Goal: Task Accomplishment & Management: Complete application form

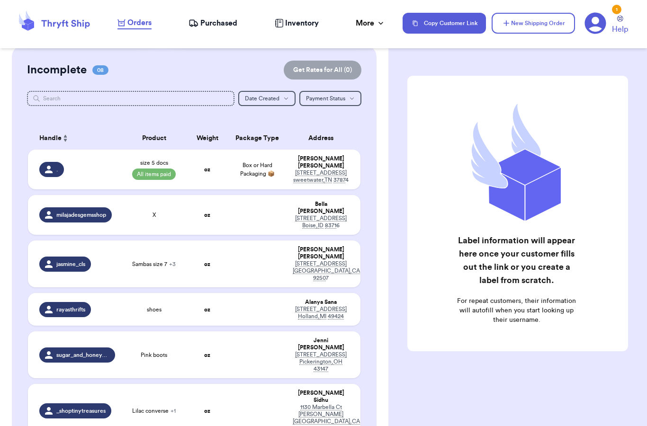
scroll to position [73, 0]
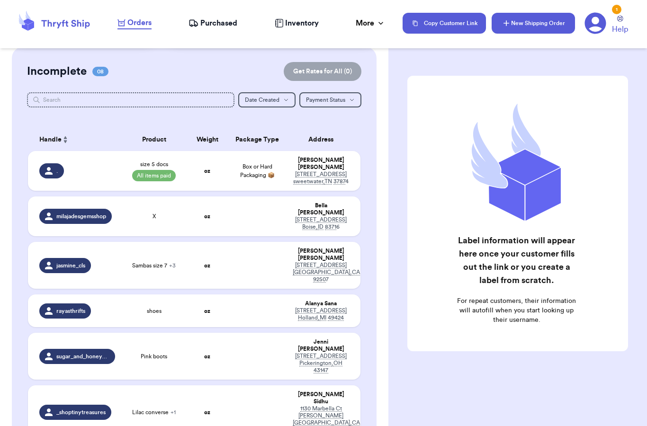
click at [554, 24] on button "New Shipping Order" at bounding box center [533, 23] width 83 height 21
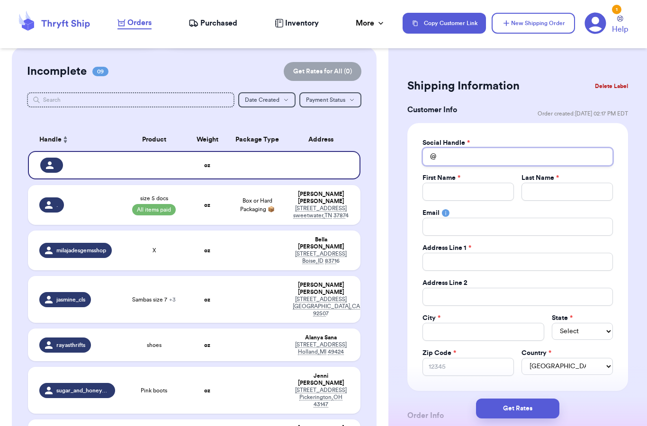
click at [462, 160] on input "Total Amount Paid" at bounding box center [517, 157] width 190 height 18
type input "h"
type input "ha"
type input "han"
type input "[PERSON_NAME]"
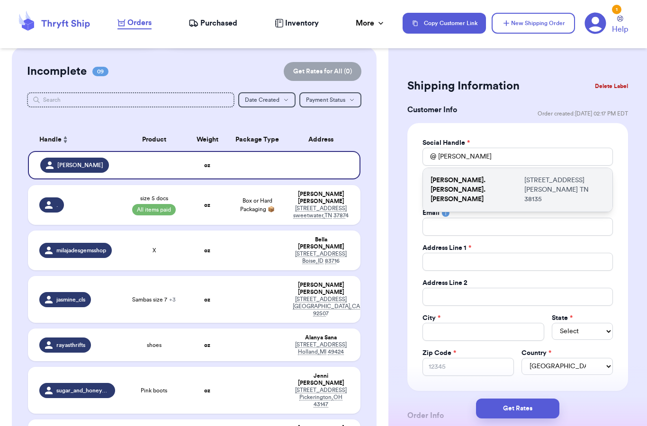
click at [548, 182] on p "[STREET_ADDRESS]" at bounding box center [564, 190] width 80 height 28
type input "[PERSON_NAME].[PERSON_NAME].[PERSON_NAME]"
type input "[PERSON_NAME]"
type input "[PERSON_NAME][EMAIL_ADDRESS][DOMAIN_NAME]"
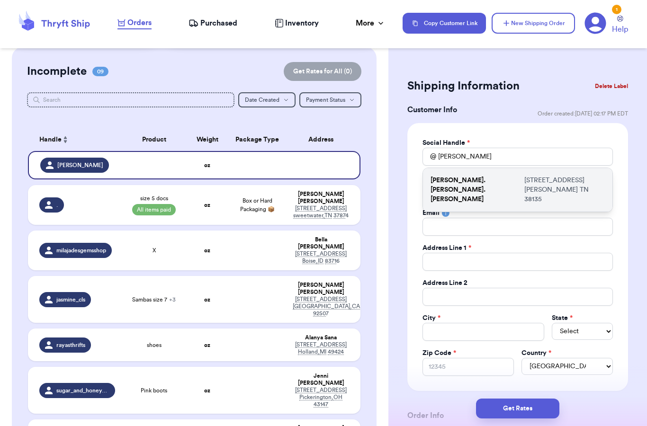
type input "[STREET_ADDRESS]"
type input "[PERSON_NAME]"
select select "TN"
type input "38135"
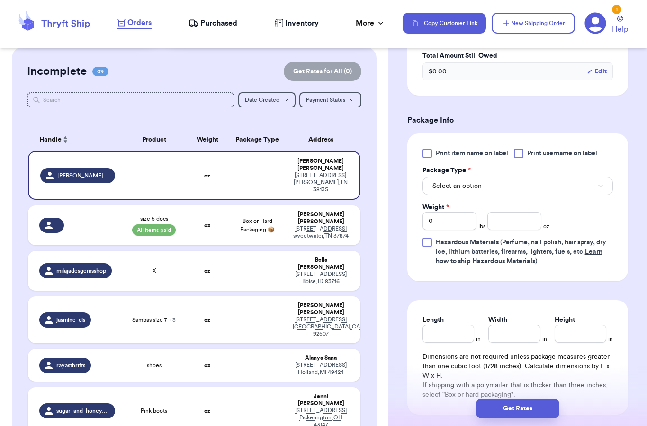
scroll to position [496, 0]
click at [498, 184] on button "Select an option" at bounding box center [517, 185] width 190 height 18
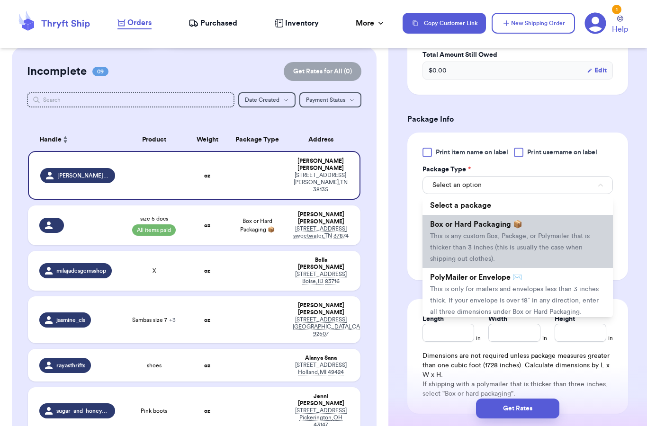
click at [504, 229] on li "Box or Hard Packaging 📦 This is any custom Box, Package, or Polymailer that is …" at bounding box center [517, 241] width 190 height 53
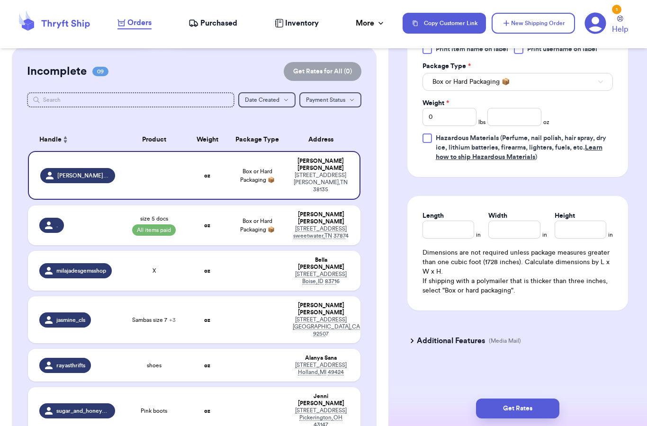
scroll to position [599, 0]
click at [456, 116] on input "0" at bounding box center [449, 117] width 54 height 18
type input "5"
click at [513, 113] on input "number" at bounding box center [514, 117] width 54 height 18
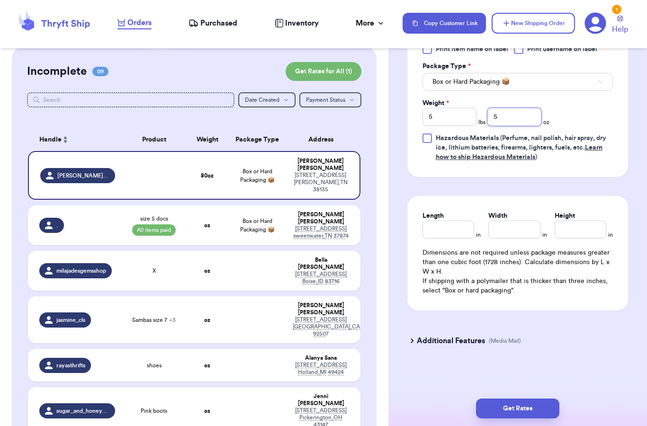
type input "5"
click at [442, 228] on input "Length" at bounding box center [448, 230] width 52 height 18
type input "15"
click at [521, 227] on input "Width *" at bounding box center [514, 230] width 52 height 18
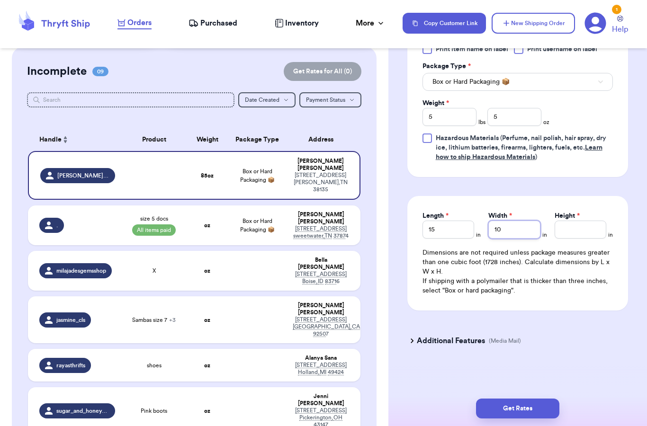
type input "10"
click at [577, 233] on input "Height *" at bounding box center [581, 230] width 52 height 18
type input "6"
click at [443, 234] on input "15" at bounding box center [448, 230] width 52 height 18
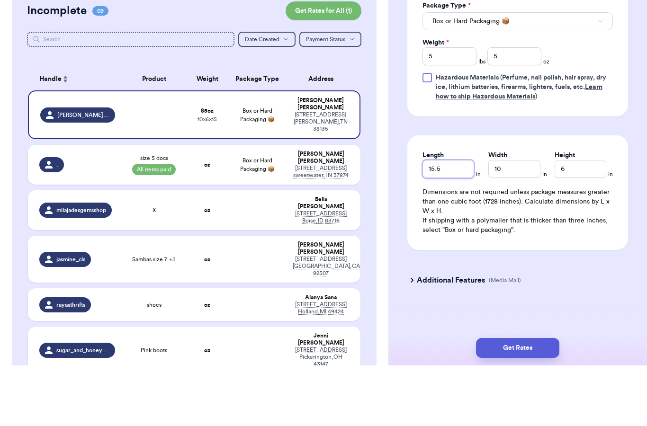
scroll to position [38, 0]
type input "15.5"
click at [533, 399] on button "Get Rates" at bounding box center [517, 409] width 83 height 20
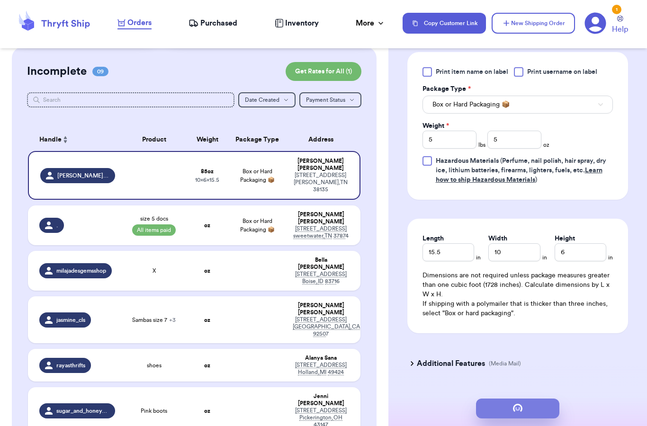
scroll to position [0, 0]
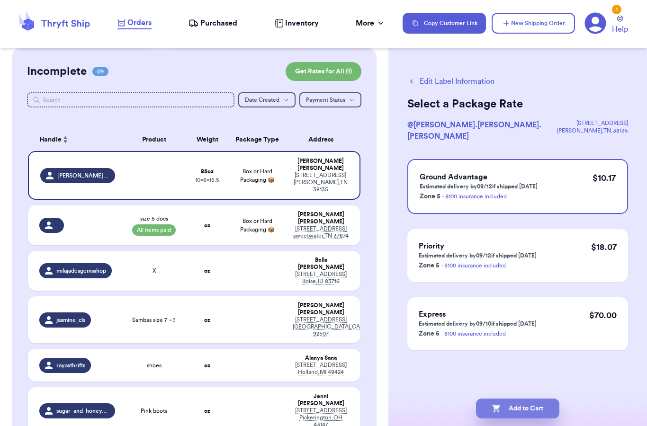
click at [529, 399] on button "Add to Cart" at bounding box center [517, 409] width 83 height 20
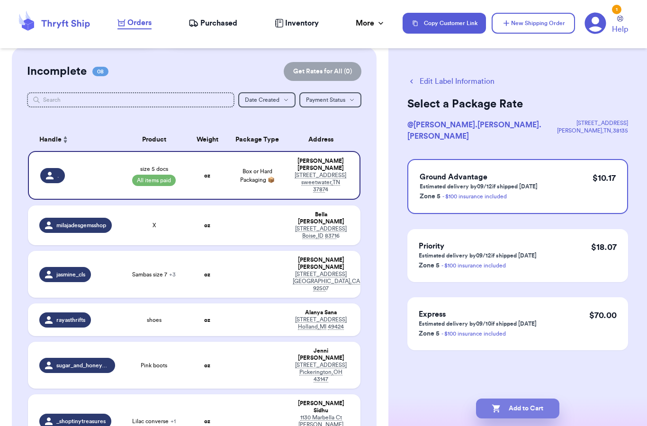
select select "paid"
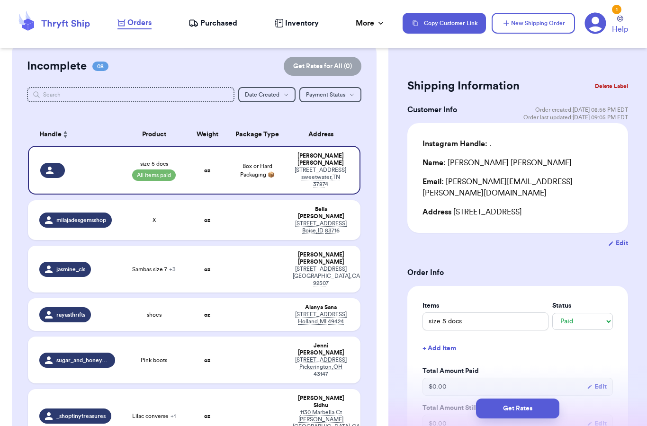
scroll to position [71, 0]
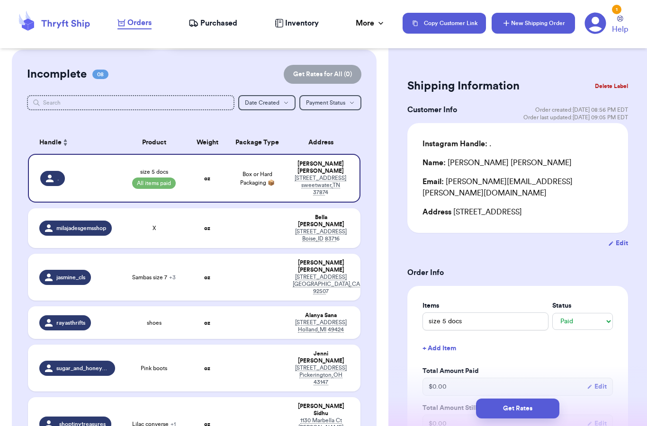
click at [537, 27] on button "New Shipping Order" at bounding box center [533, 23] width 83 height 21
select select "unknown"
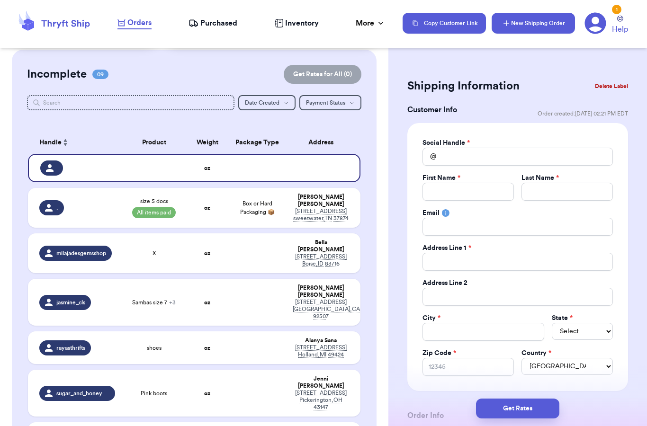
scroll to position [0, 0]
click at [471, 191] on input "Total Amount Paid" at bounding box center [467, 192] width 91 height 18
type input "k"
type input "ka"
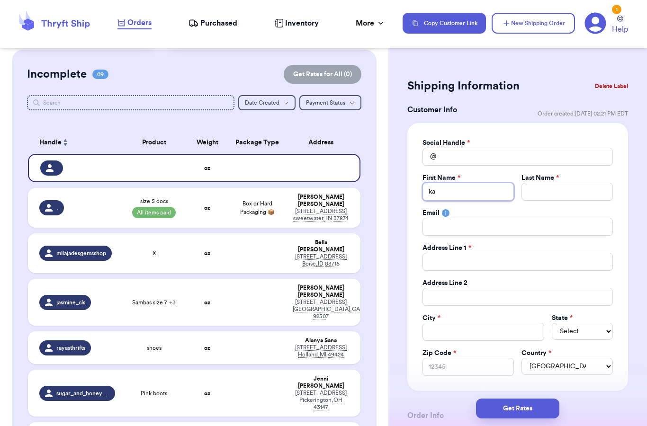
type input "kat"
type input "[DEMOGRAPHIC_DATA]"
type input "[PERSON_NAME]"
click at [484, 164] on input "Total Amount Paid" at bounding box center [517, 157] width 190 height 18
type input "k"
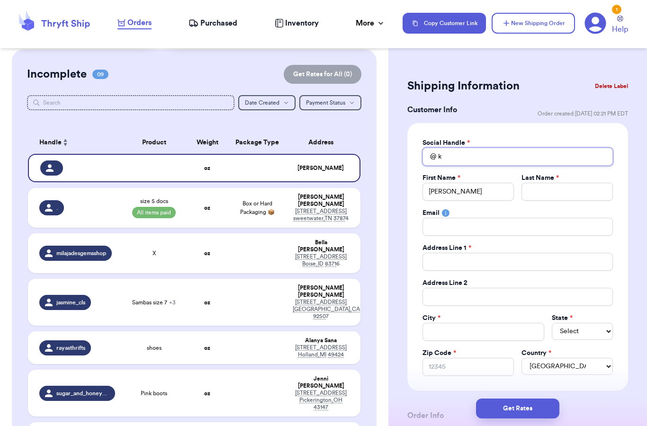
type input "ka"
type input "kat"
type input "[DEMOGRAPHIC_DATA]"
type input "[PERSON_NAME]"
type input "[DEMOGRAPHIC_DATA]"
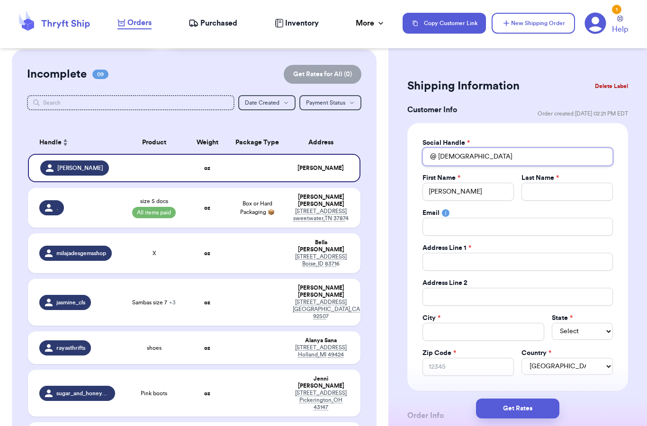
type input "kat"
type input "ka"
type input "k"
type input "c"
type input "ca"
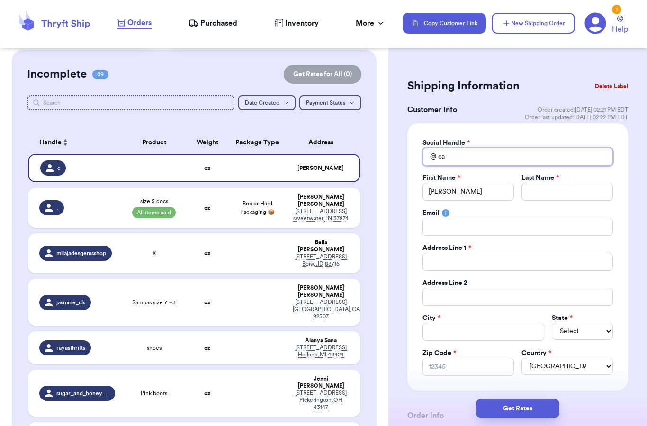
type input "cat"
type input "cata"
type input "cat"
type input "ca"
type input "c"
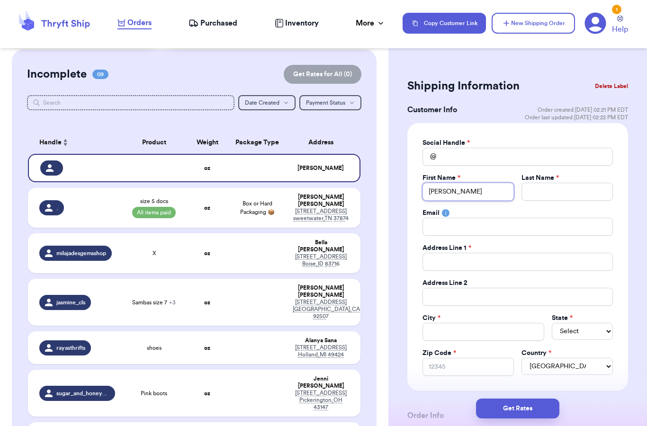
drag, startPoint x: 449, startPoint y: 194, endPoint x: 412, endPoint y: 194, distance: 36.5
click at [412, 194] on div "Social Handle * @ First Name * [PERSON_NAME] Last Name * Email Address Line 1 *…" at bounding box center [517, 257] width 221 height 268
type input "[DEMOGRAPHIC_DATA]"
type input "kat"
type input "ka"
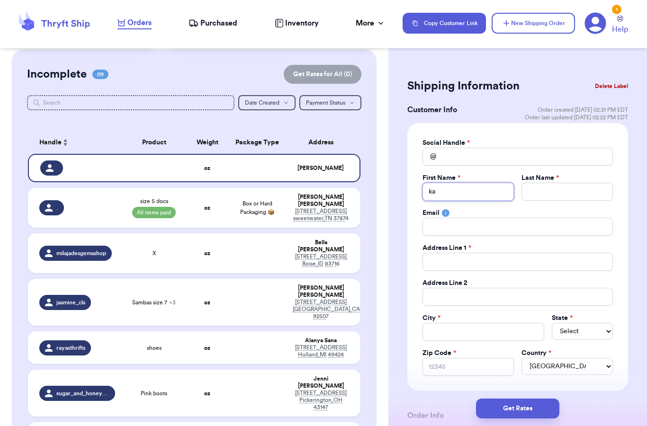
type input "k"
click at [474, 160] on input "Total Amount Paid" at bounding box center [517, 157] width 190 height 18
click at [24, 168] on div "Incomplete 09 Get Rates for All ( 0 ) Get Rates for All ( 0 ) Date Created Date…" at bounding box center [194, 329] width 365 height 558
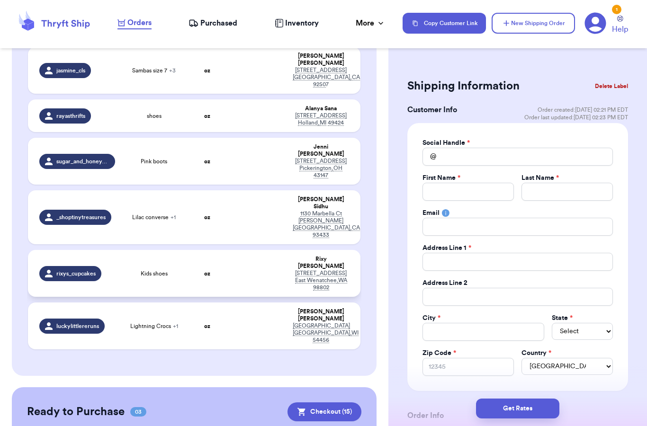
scroll to position [294, 0]
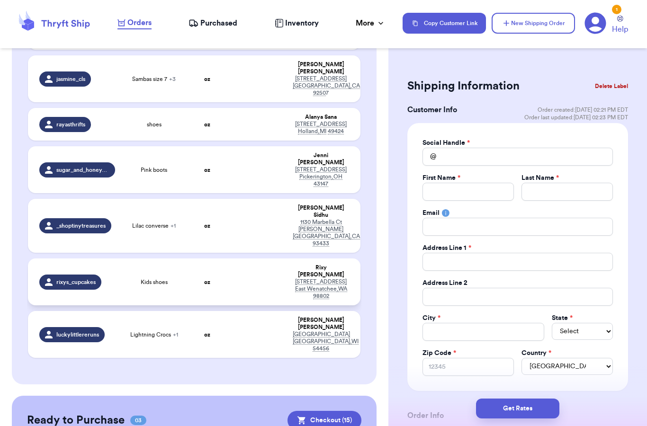
click at [217, 146] on td "oz" at bounding box center [208, 169] width 40 height 47
type input "Pink boots"
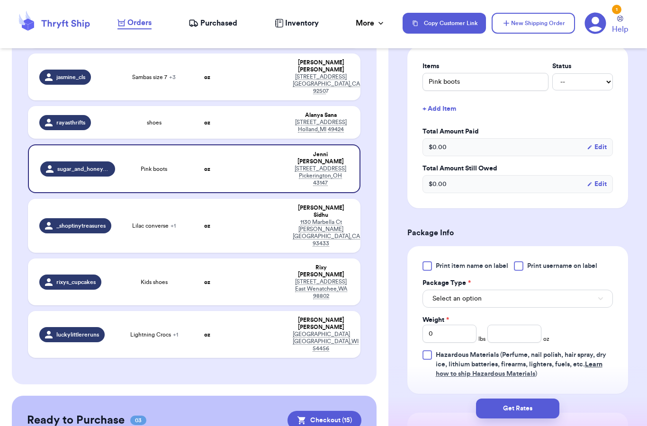
scroll to position [314, 0]
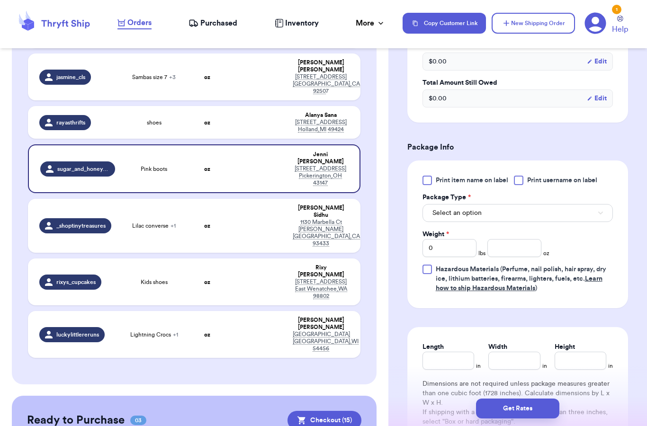
click at [484, 220] on button "Select an option" at bounding box center [517, 213] width 190 height 18
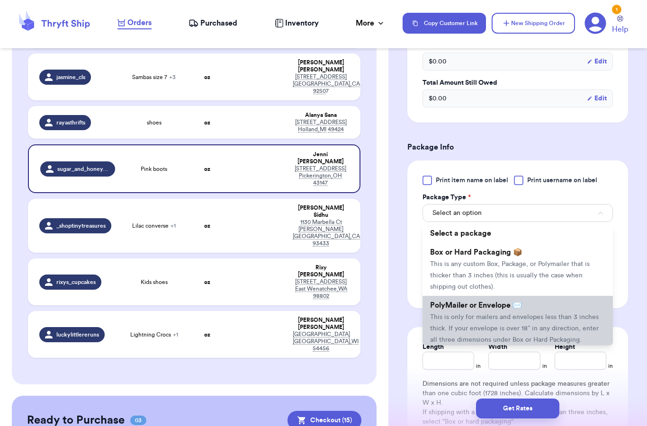
click at [467, 309] on span "PolyMailer or Envelope ✉️" at bounding box center [476, 306] width 92 height 8
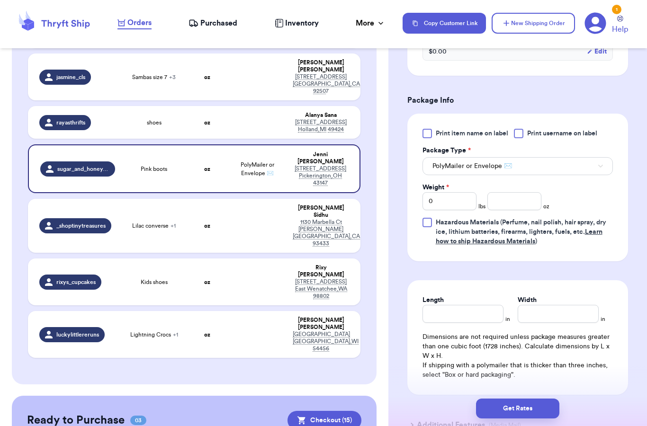
scroll to position [362, 0]
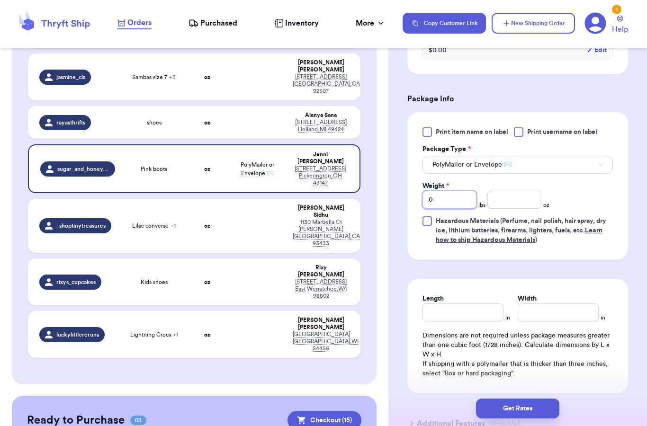
click at [456, 209] on input "0" at bounding box center [449, 200] width 54 height 18
type input "1"
click at [518, 209] on input "number" at bounding box center [514, 200] width 54 height 18
type input "4"
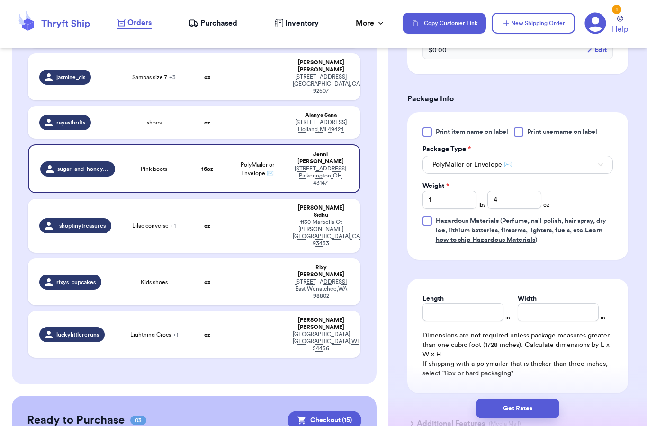
click at [543, 272] on form "Shipping Information Delete Label Customer Info Order created: [DATE] 04:04 PM …" at bounding box center [517, 78] width 221 height 729
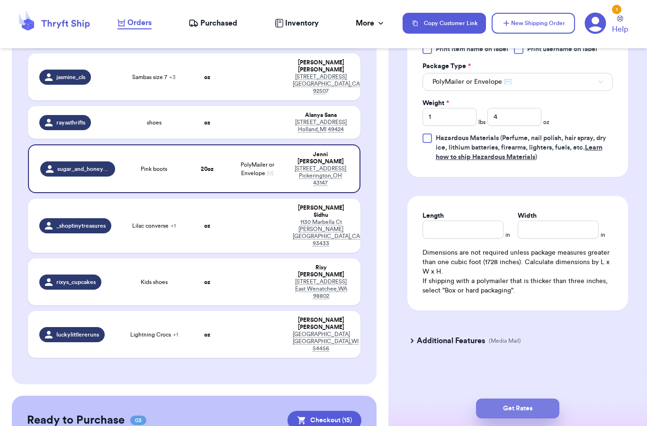
scroll to position [456, 0]
click at [510, 400] on button "Get Rates" at bounding box center [517, 409] width 83 height 20
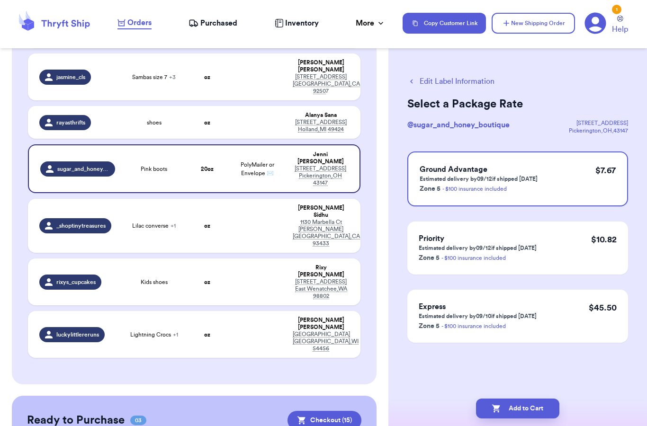
scroll to position [0, 0]
click at [515, 399] on button "Add to Cart" at bounding box center [517, 409] width 83 height 20
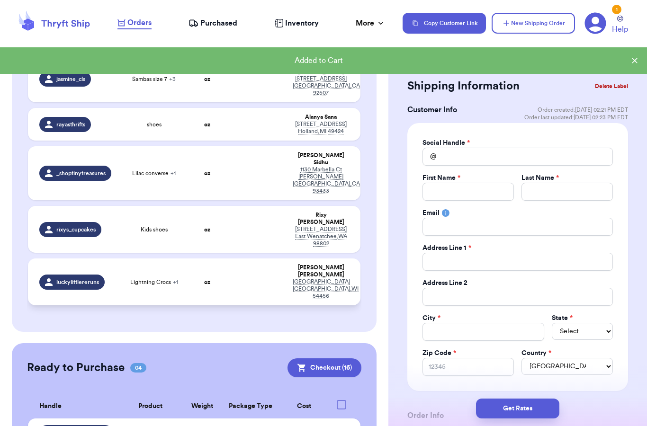
click at [232, 259] on td at bounding box center [257, 282] width 60 height 47
type input "Goose Plush"
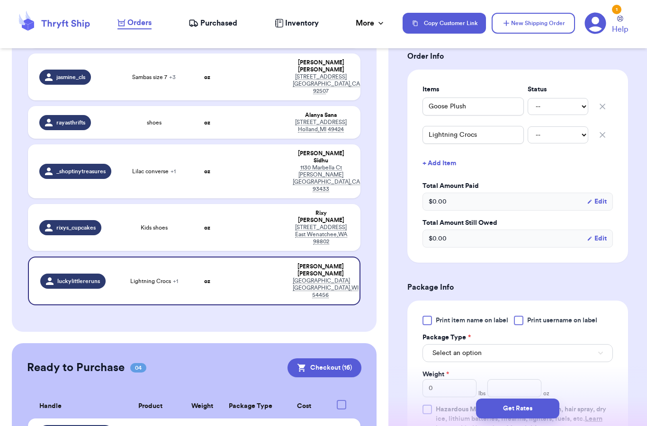
scroll to position [217, 0]
click at [504, 344] on button "Select an option" at bounding box center [517, 353] width 190 height 18
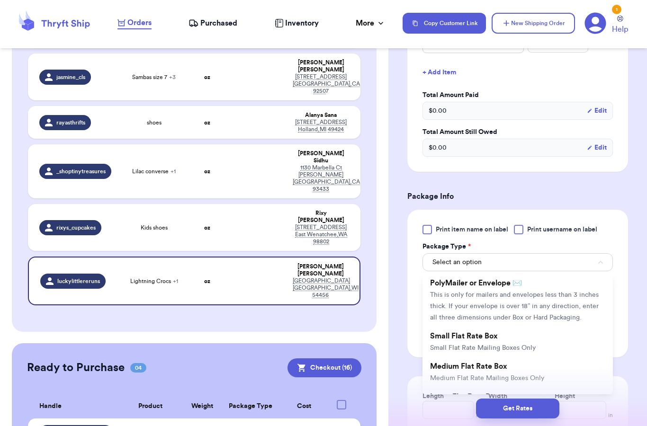
scroll to position [72, 0]
click at [477, 297] on span "This is only for mailers and envelopes less than 3 inches thick. If your envelo…" at bounding box center [514, 305] width 169 height 29
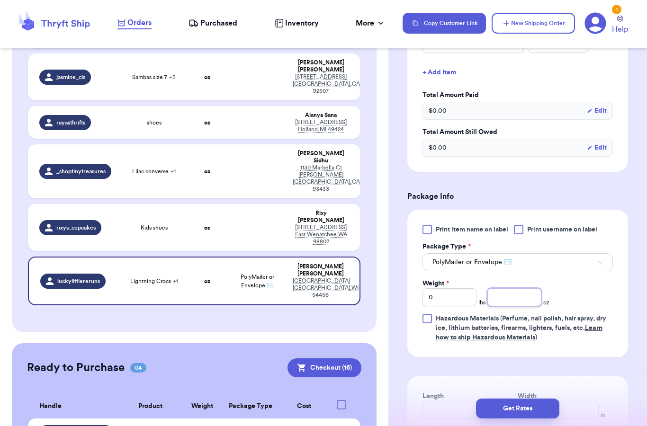
click at [520, 289] on input "number" at bounding box center [514, 297] width 54 height 18
type input "11"
click at [586, 273] on div "Print item name on label Print username on label Package Type * PolyMailer or E…" at bounding box center [517, 283] width 190 height 117
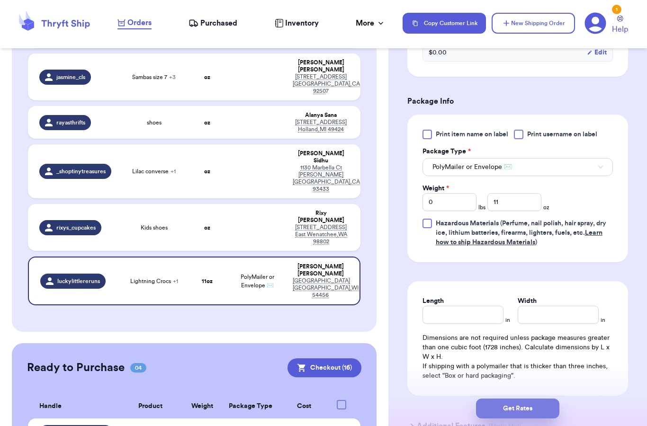
click at [511, 399] on button "Get Rates" at bounding box center [517, 409] width 83 height 20
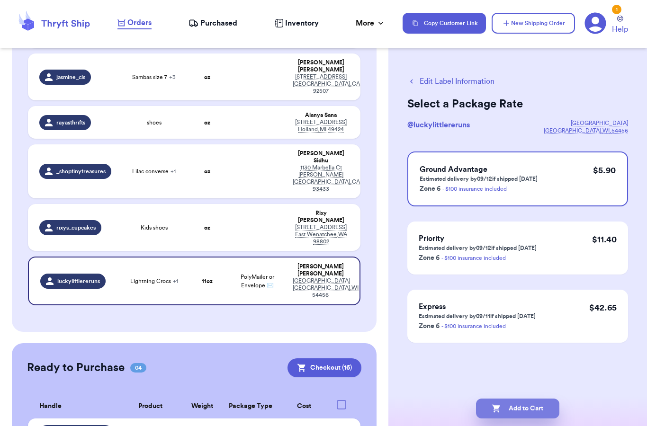
click at [505, 399] on button "Add to Cart" at bounding box center [517, 409] width 83 height 20
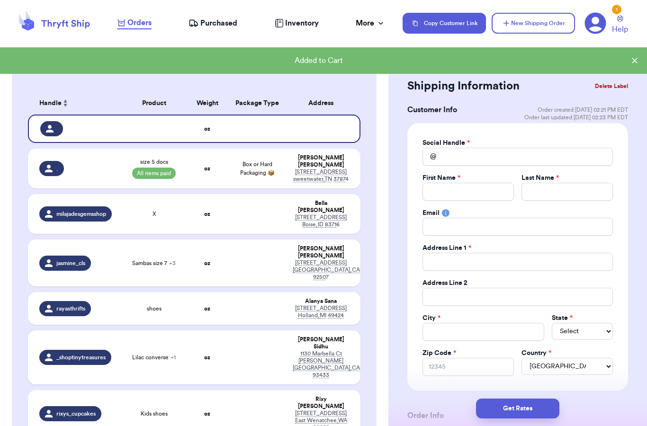
scroll to position [100, 0]
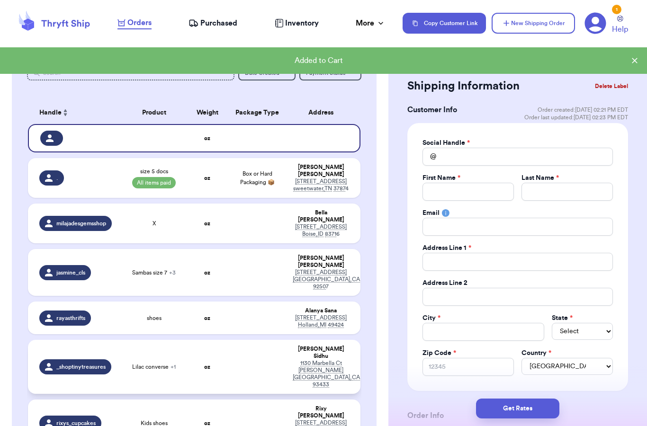
click at [177, 363] on div "Lilac converse + 1" at bounding box center [153, 367] width 55 height 8
type input "Lilac converse"
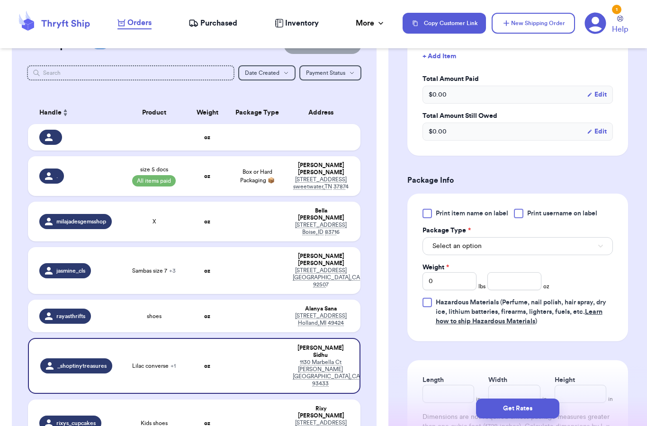
scroll to position [313, 0]
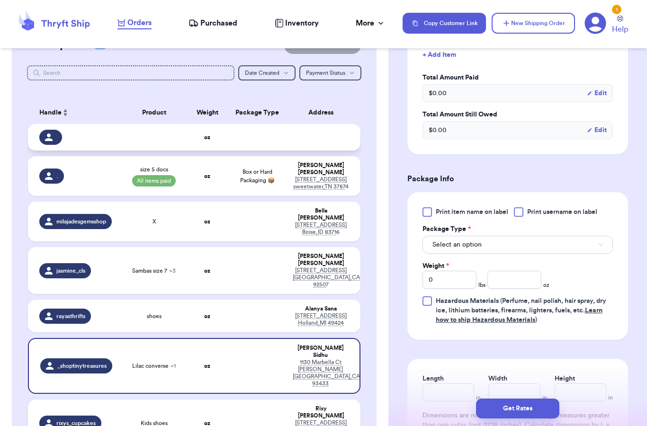
click at [121, 124] on td at bounding box center [154, 137] width 66 height 27
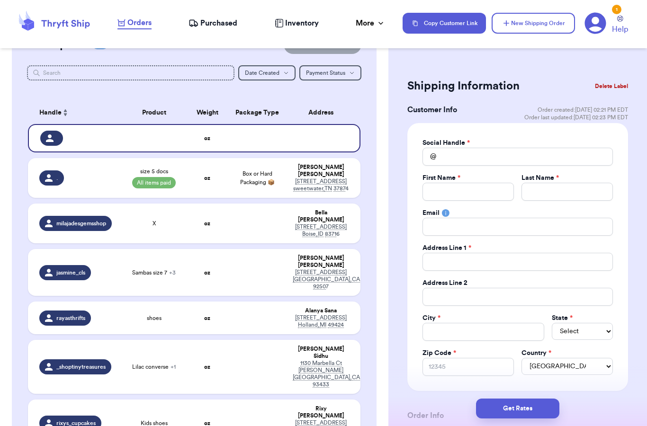
scroll to position [0, 0]
click at [603, 86] on button "Delete Label" at bounding box center [611, 86] width 41 height 21
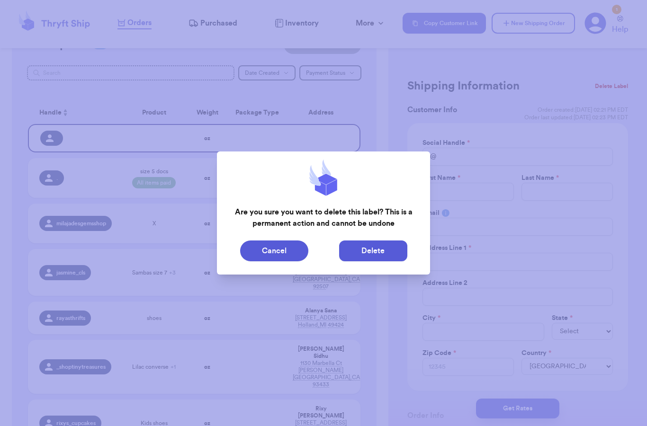
click at [372, 248] on button "Delete" at bounding box center [373, 251] width 68 height 21
type input "size 5 docs"
select select "paid"
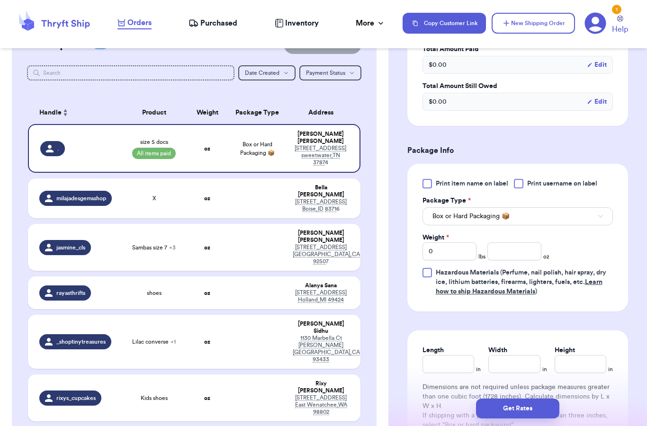
scroll to position [361, 0]
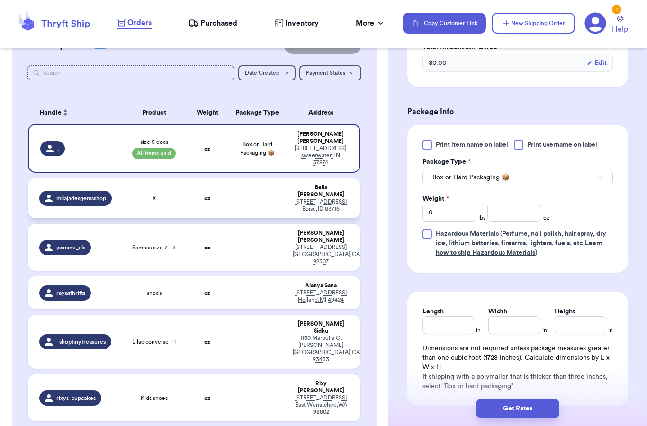
click at [234, 179] on td at bounding box center [257, 199] width 60 height 40
type input "X"
select select "unknown"
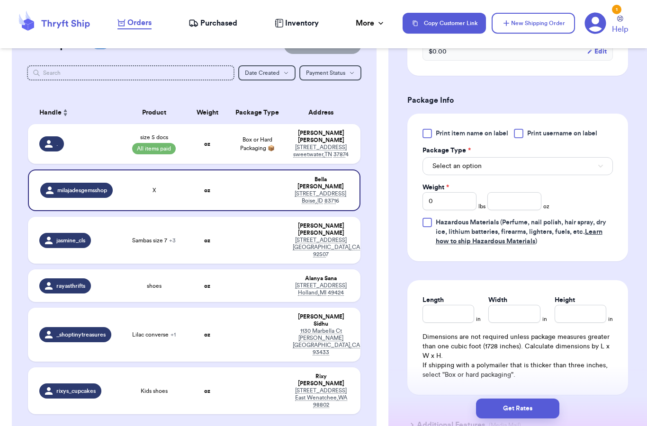
click at [459, 168] on span "Select an option" at bounding box center [456, 165] width 49 height 9
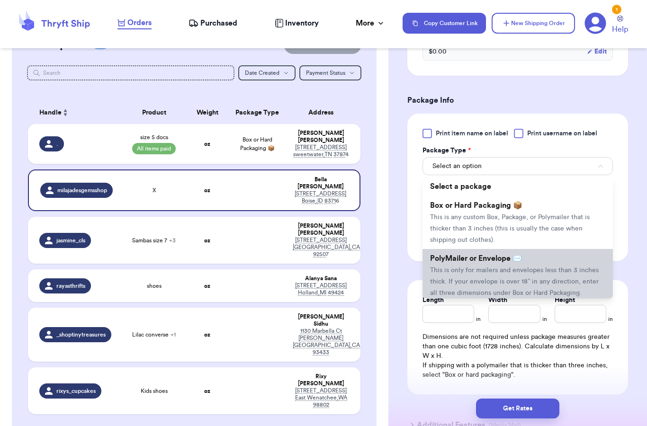
click at [465, 264] on li "PolyMailer or Envelope ✉️ This is only for mailers and envelopes less than 3 in…" at bounding box center [517, 275] width 190 height 53
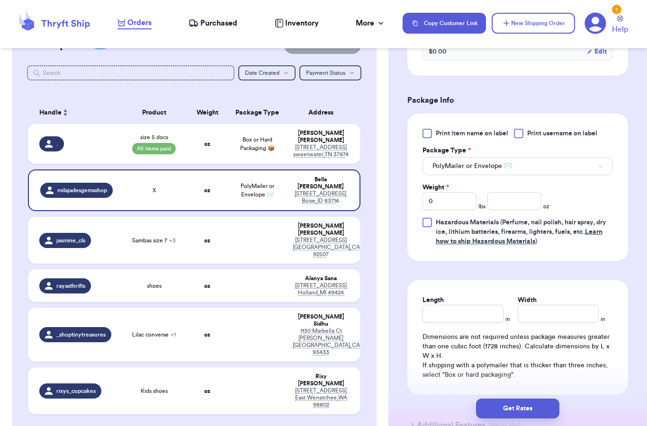
click at [403, 215] on div "Shipping Information Delete Label Customer Info Order created: [DATE] 12:57 AM …" at bounding box center [517, 103] width 259 height 814
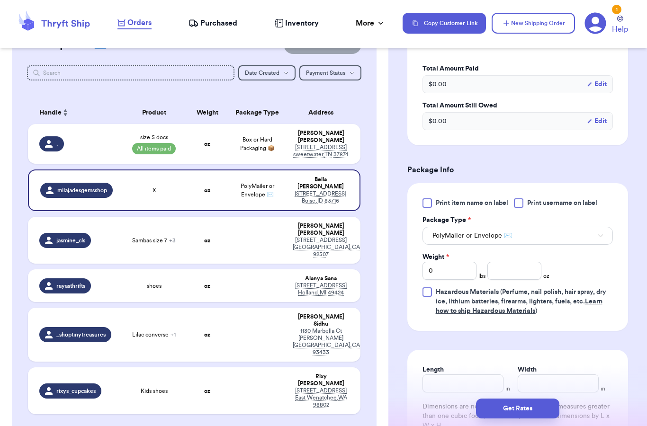
scroll to position [429, 0]
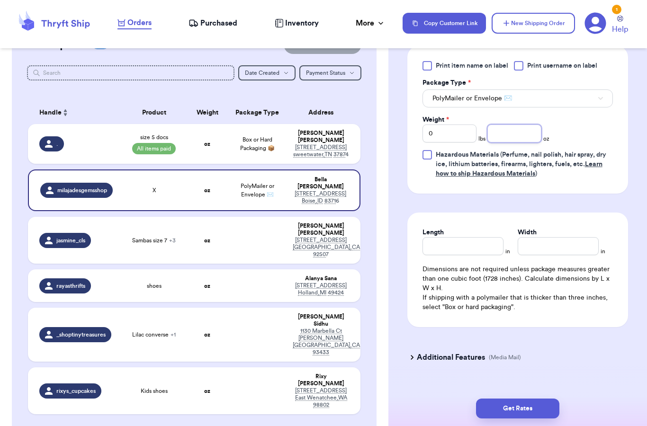
click at [503, 133] on input "number" at bounding box center [514, 134] width 54 height 18
type input "13"
click at [575, 212] on form "Shipping Information Delete Label Customer Info Order created: [DATE] 12:57 AM …" at bounding box center [517, 11] width 221 height 729
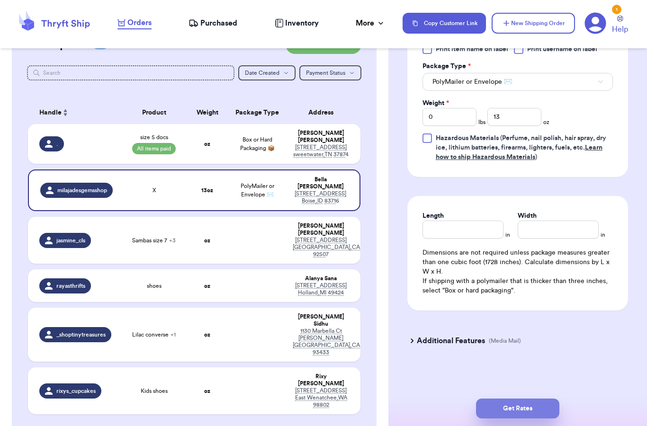
scroll to position [445, 0]
click at [536, 399] on button "Get Rates" at bounding box center [517, 409] width 83 height 20
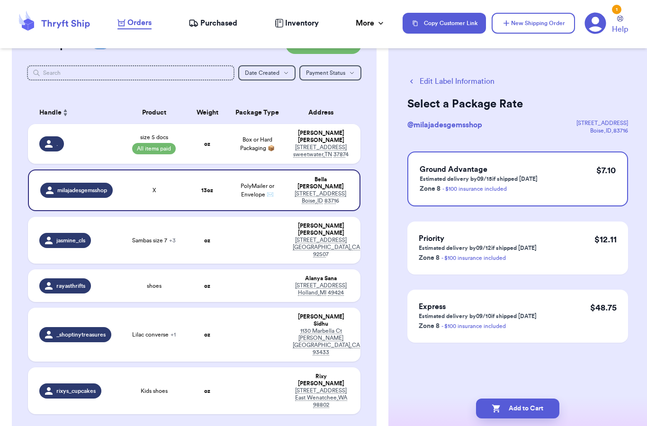
scroll to position [0, 0]
click at [528, 399] on button "Add to Cart" at bounding box center [517, 409] width 83 height 20
select select "paid"
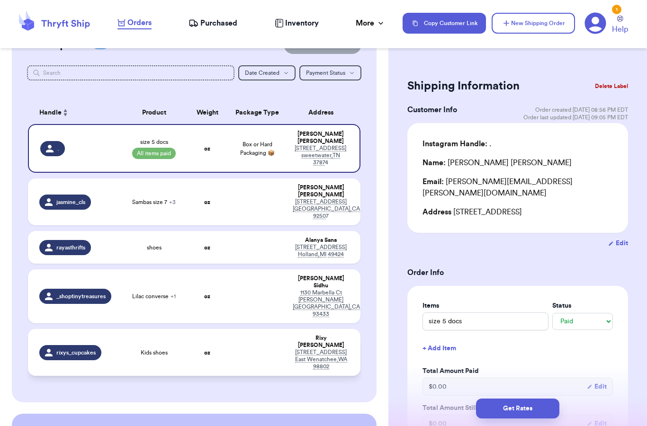
click at [234, 329] on td at bounding box center [257, 352] width 60 height 47
type input "Kids shoes"
select select "unknown"
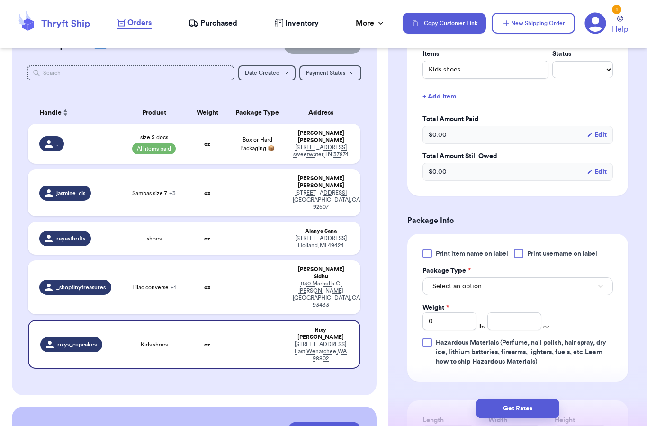
scroll to position [268, 0]
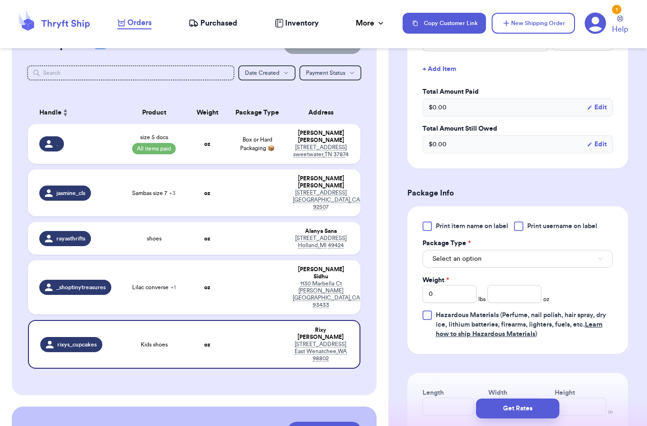
click at [477, 263] on button "Select an option" at bounding box center [517, 259] width 190 height 18
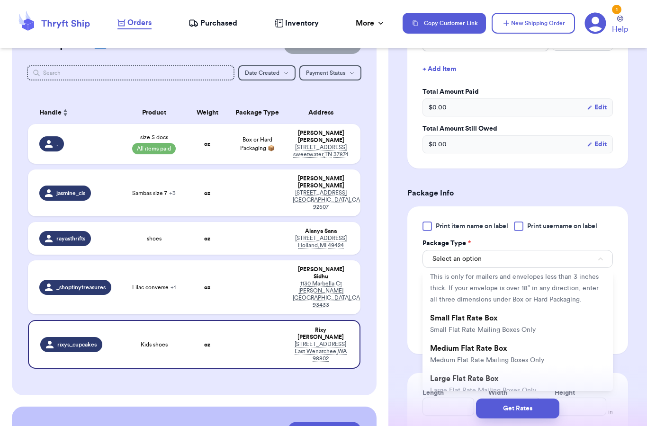
scroll to position [87, 0]
click at [496, 305] on li "PolyMailer or Envelope ✉️ This is only for mailers and envelopes less than 3 in…" at bounding box center [517, 281] width 190 height 53
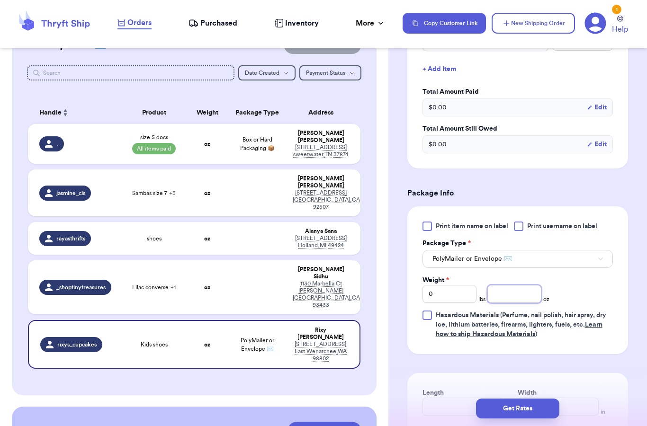
click at [518, 303] on input "number" at bounding box center [514, 294] width 54 height 18
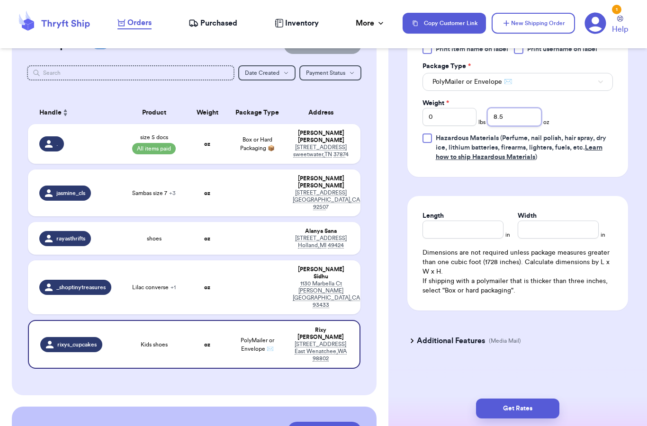
scroll to position [456, 0]
type input "8.5"
click at [523, 399] on button "Get Rates" at bounding box center [517, 409] width 83 height 20
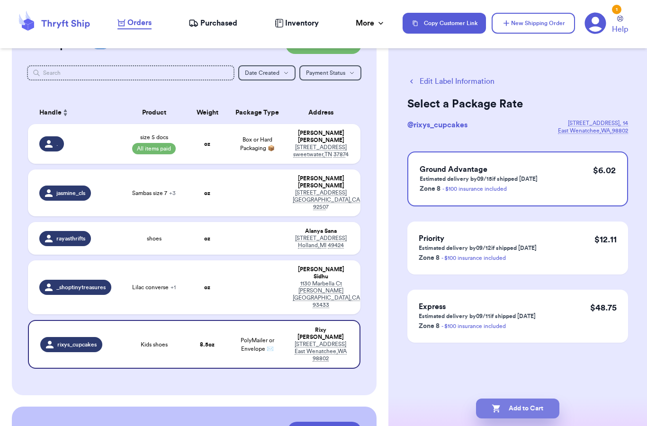
click at [523, 399] on button "Add to Cart" at bounding box center [517, 409] width 83 height 20
select select "paid"
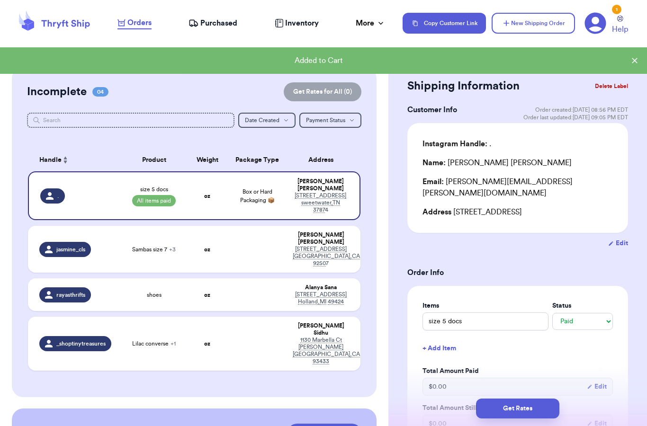
scroll to position [52, 0]
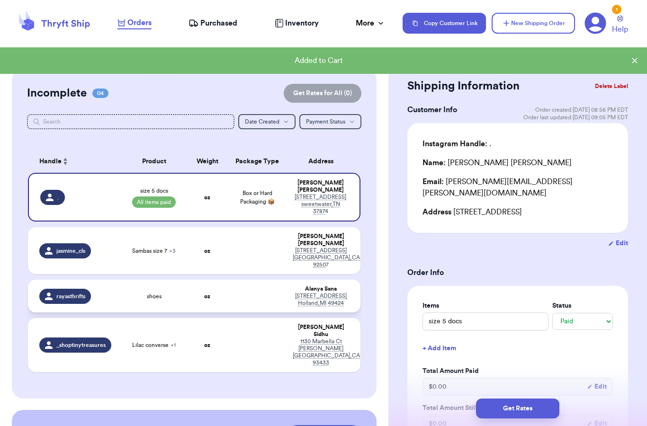
click at [258, 280] on td at bounding box center [257, 296] width 60 height 33
type input "shoes"
select select "unknown"
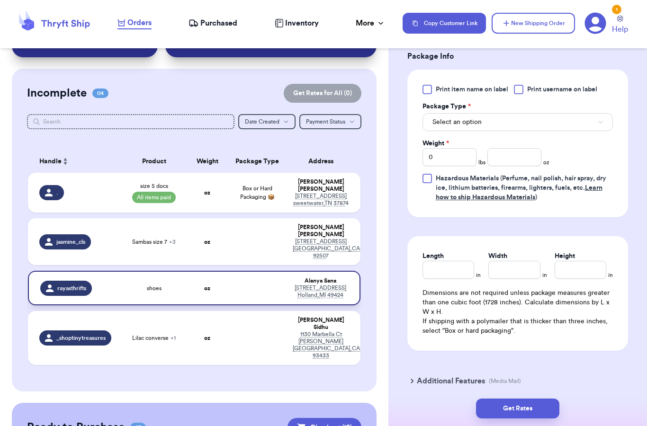
scroll to position [422, 0]
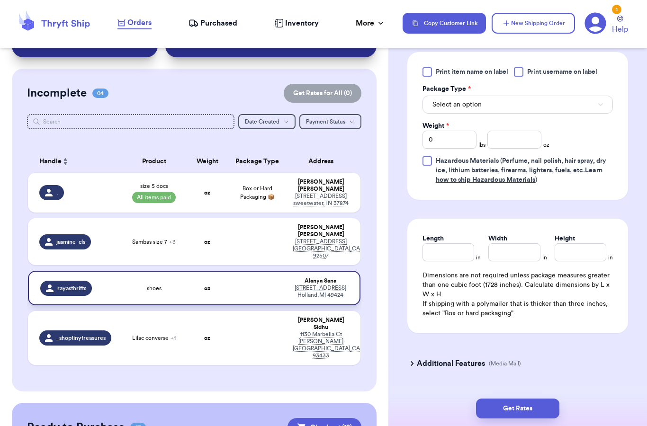
click at [501, 114] on button "Select an option" at bounding box center [517, 105] width 190 height 18
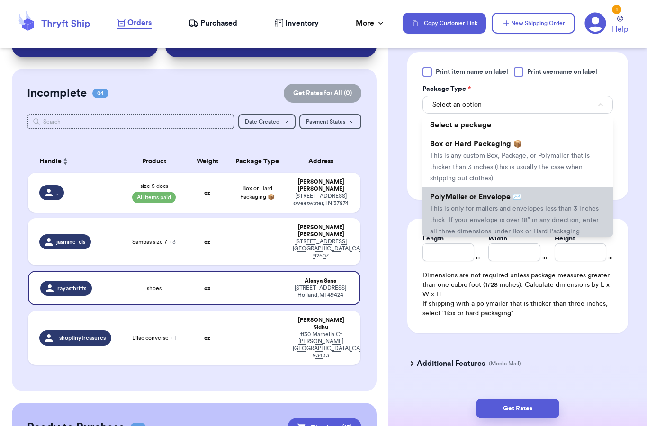
click at [506, 223] on span "This is only for mailers and envelopes less than 3 inches thick. If your envelo…" at bounding box center [514, 220] width 169 height 29
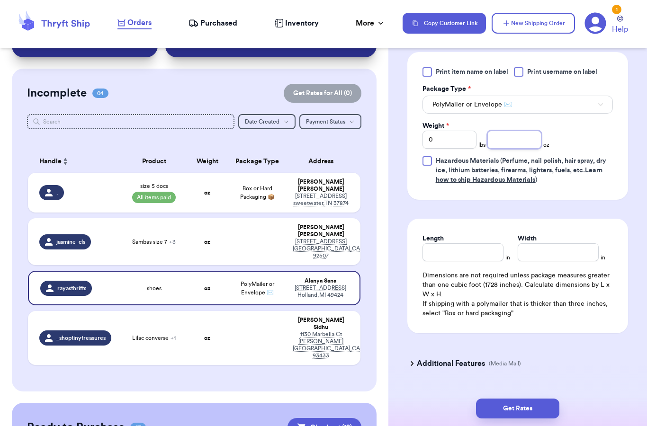
click at [512, 149] on input "number" at bounding box center [514, 140] width 54 height 18
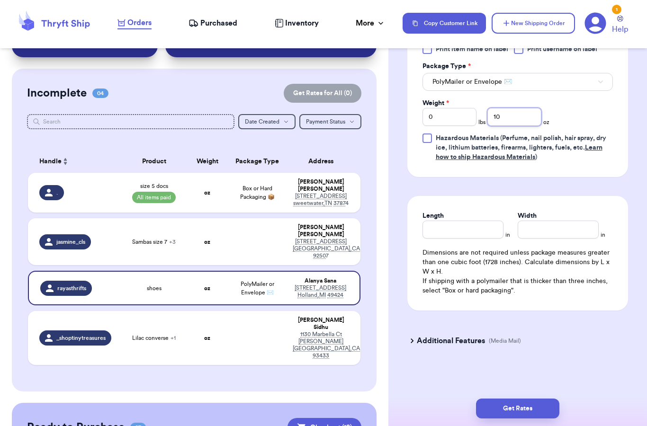
scroll to position [456, 0]
type input "10"
click at [515, 399] on button "Get Rates" at bounding box center [517, 409] width 83 height 20
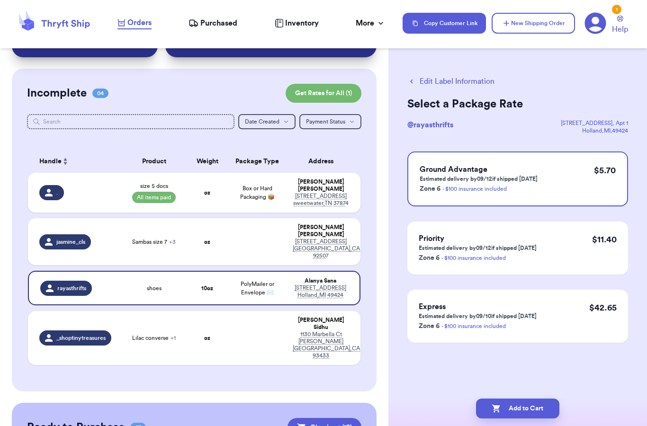
scroll to position [0, 0]
click at [615, 13] on div "1" at bounding box center [616, 9] width 9 height 9
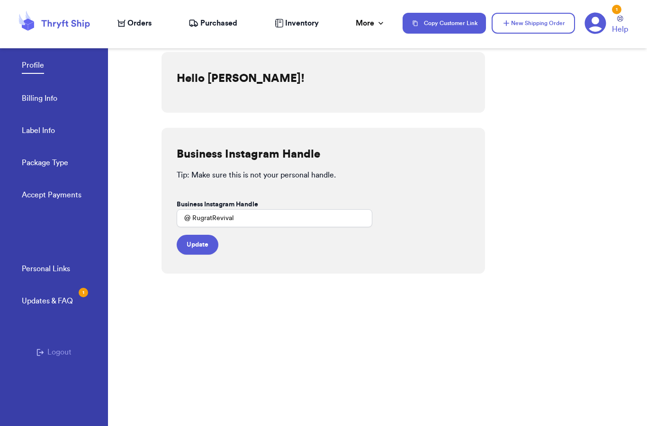
click at [64, 304] on div "Updates & FAQ 1" at bounding box center [47, 300] width 51 height 11
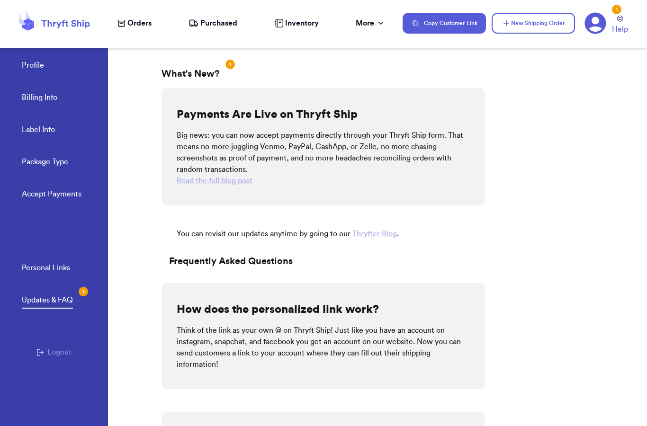
click at [138, 15] on nav "Orders Purchased Inventory More Stats Completed Orders Payments Payouts Copy Cu…" at bounding box center [377, 23] width 539 height 31
click at [135, 23] on span "Orders" at bounding box center [139, 23] width 24 height 11
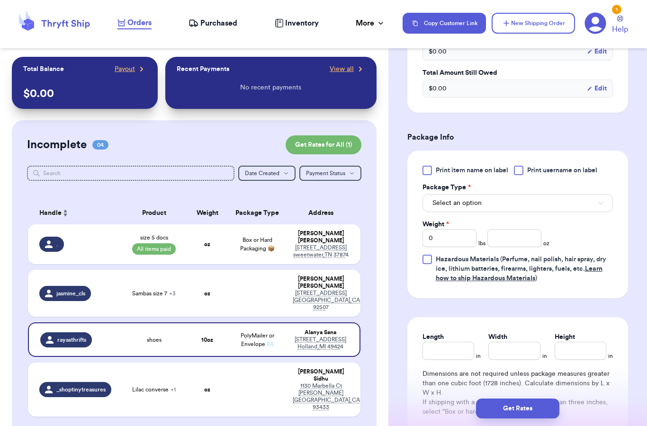
scroll to position [331, 0]
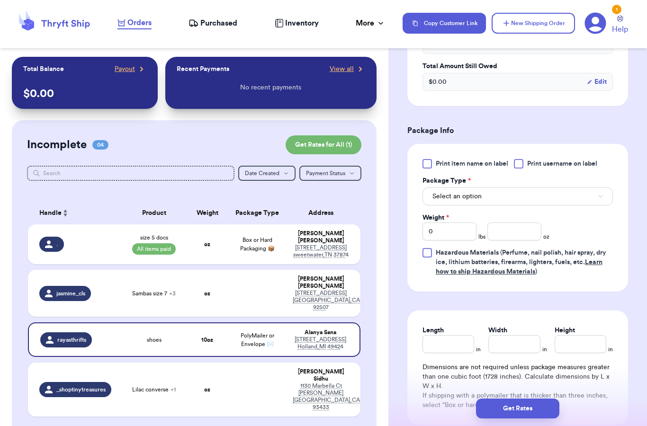
click at [515, 275] on span "Learn how to ship Hazardous Materials" at bounding box center [519, 267] width 167 height 16
